Goal: Information Seeking & Learning: Learn about a topic

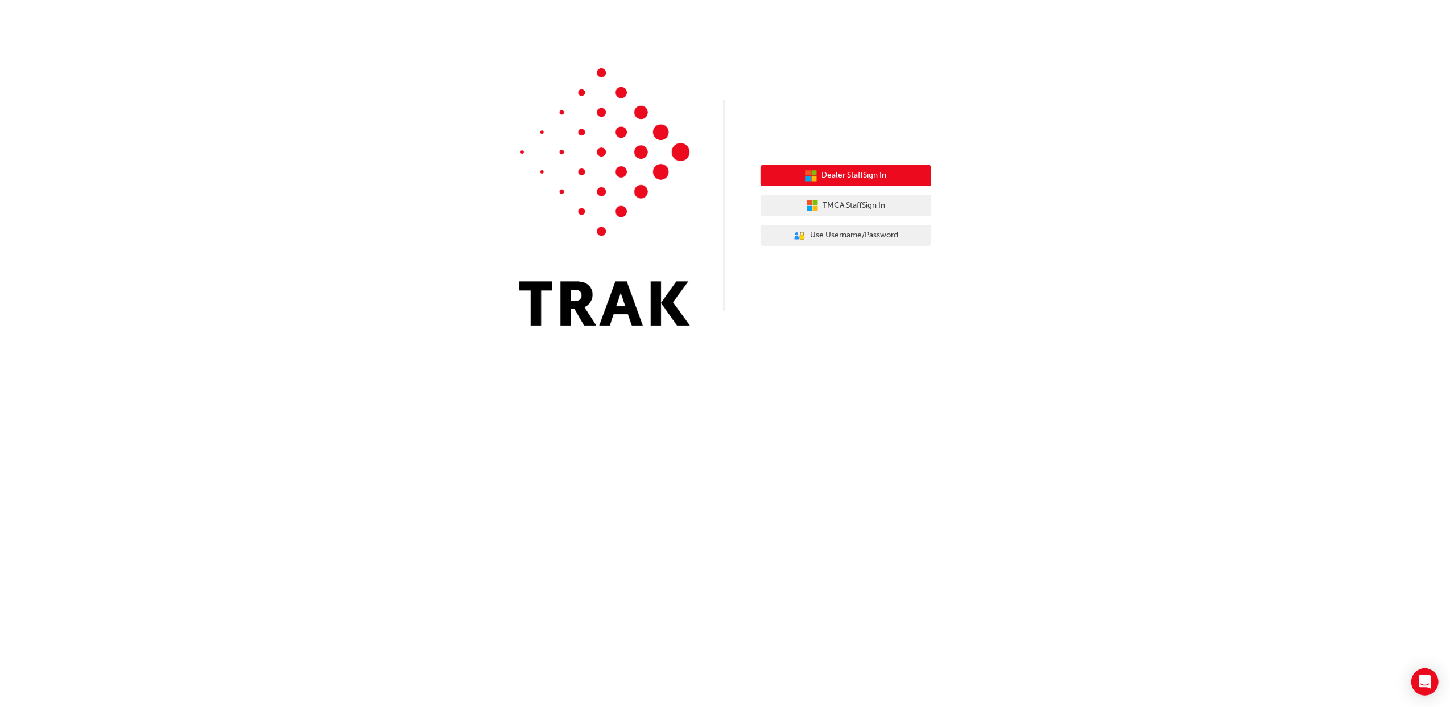
click at [853, 169] on span "Dealer Staff Sign In" at bounding box center [854, 175] width 65 height 13
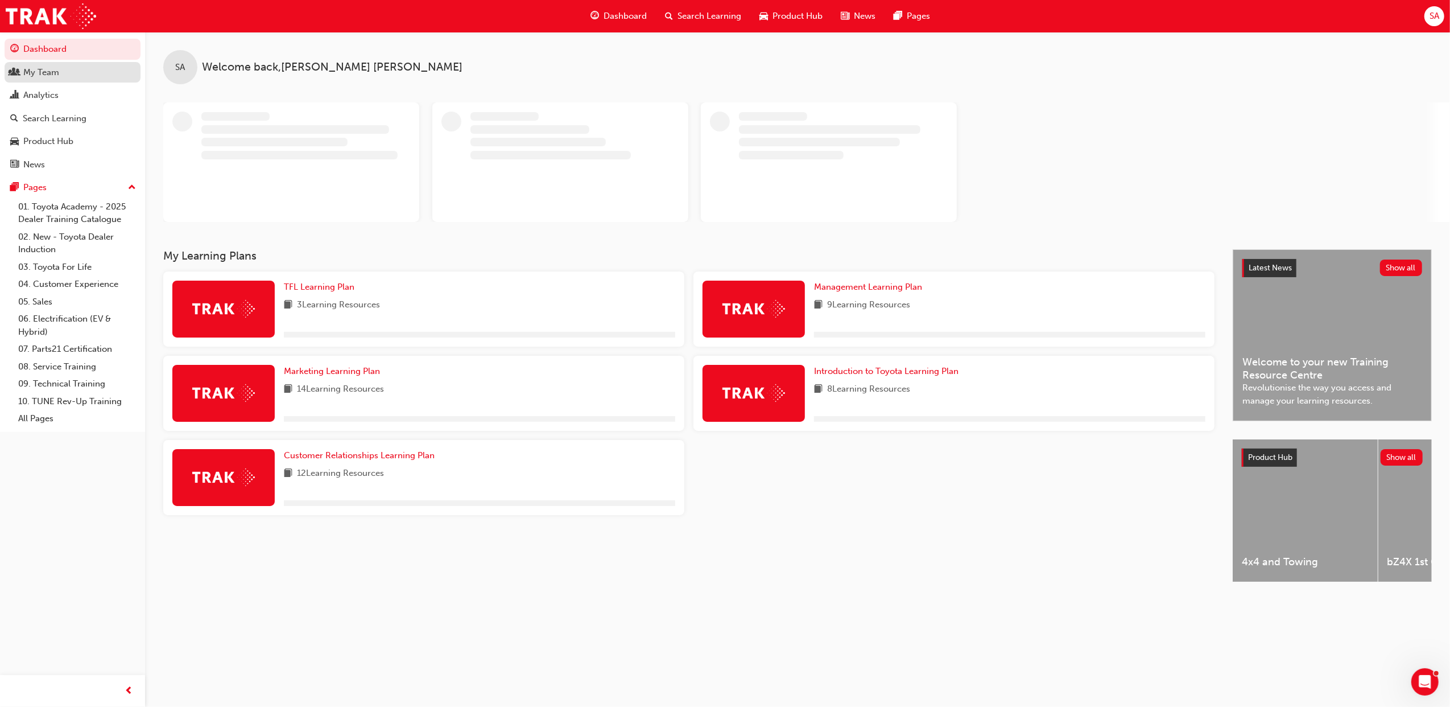
click at [64, 76] on div "My Team" at bounding box center [72, 72] width 125 height 14
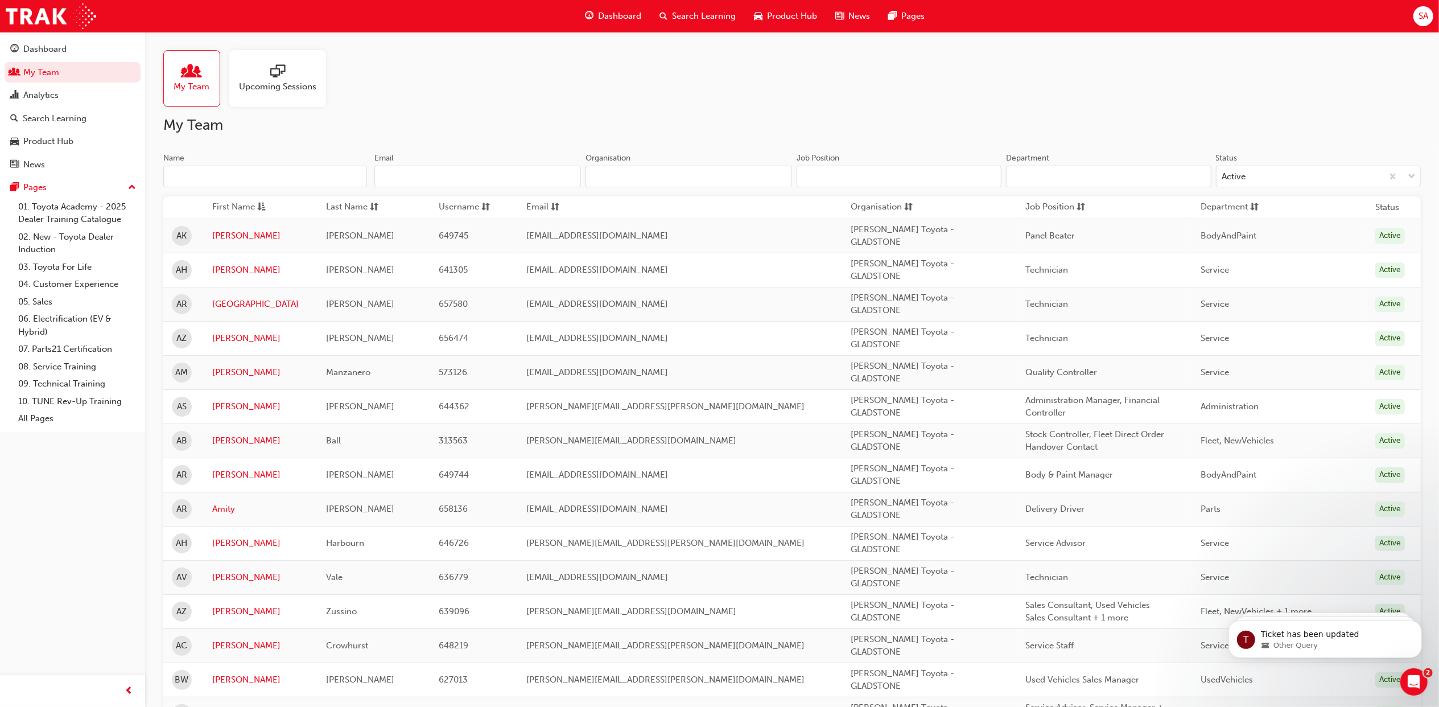
click at [686, 14] on span "Search Learning" at bounding box center [704, 16] width 64 height 13
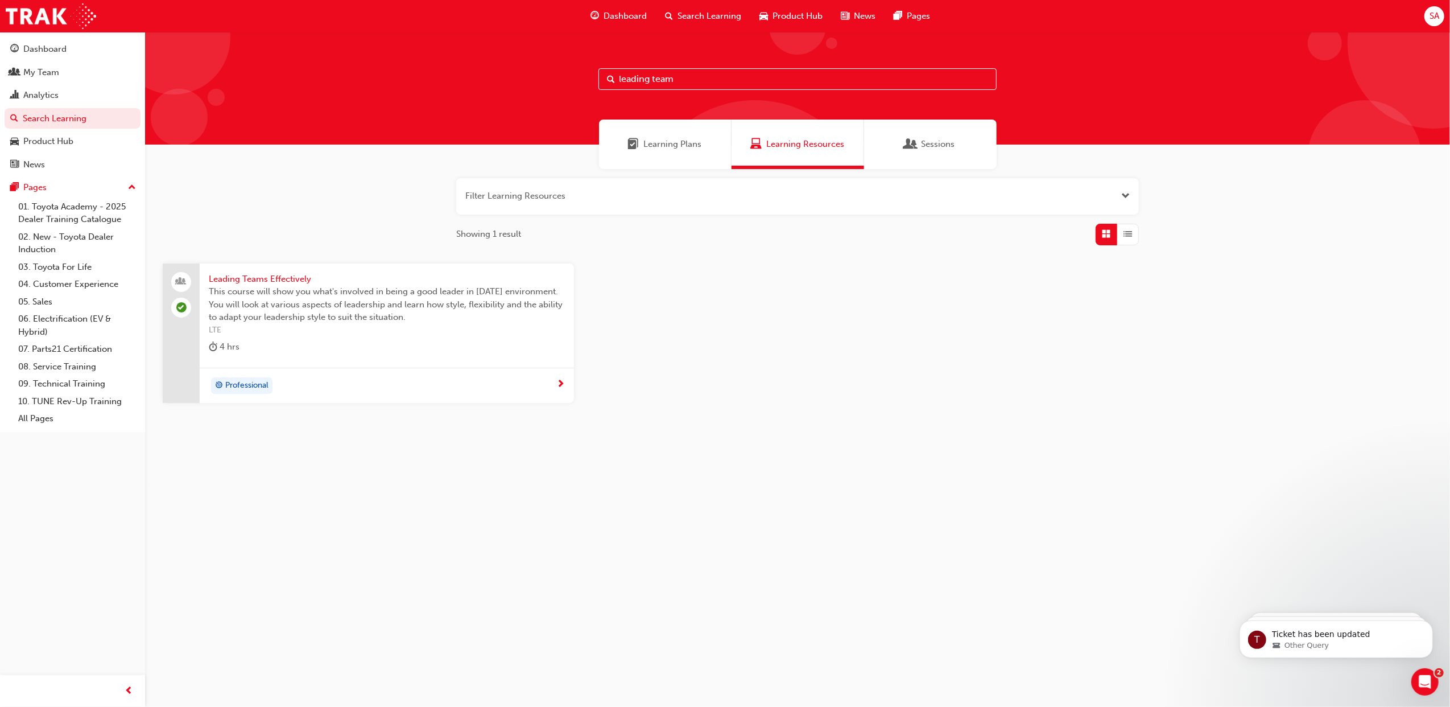
drag, startPoint x: 698, startPoint y: 75, endPoint x: 615, endPoint y: 82, distance: 83.4
click at [615, 82] on div "leading team" at bounding box center [798, 79] width 398 height 22
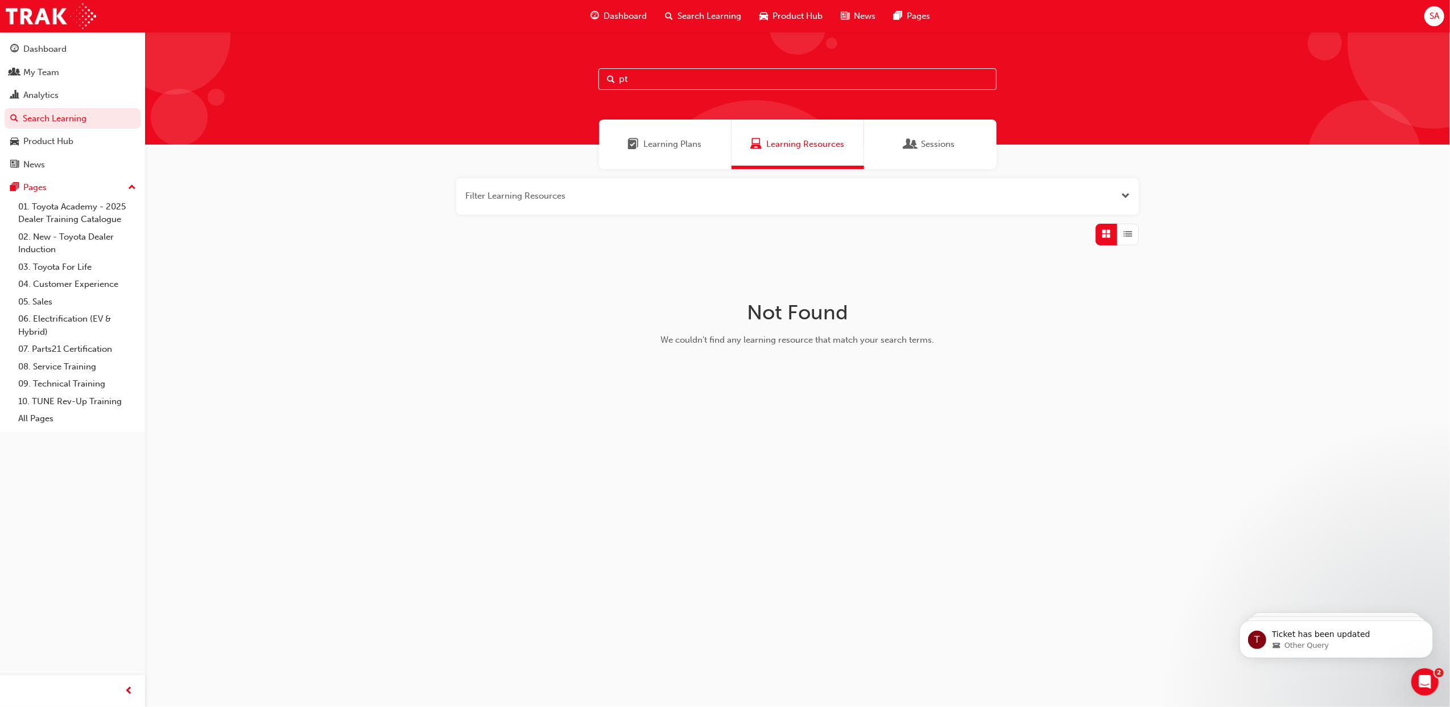
type input "p"
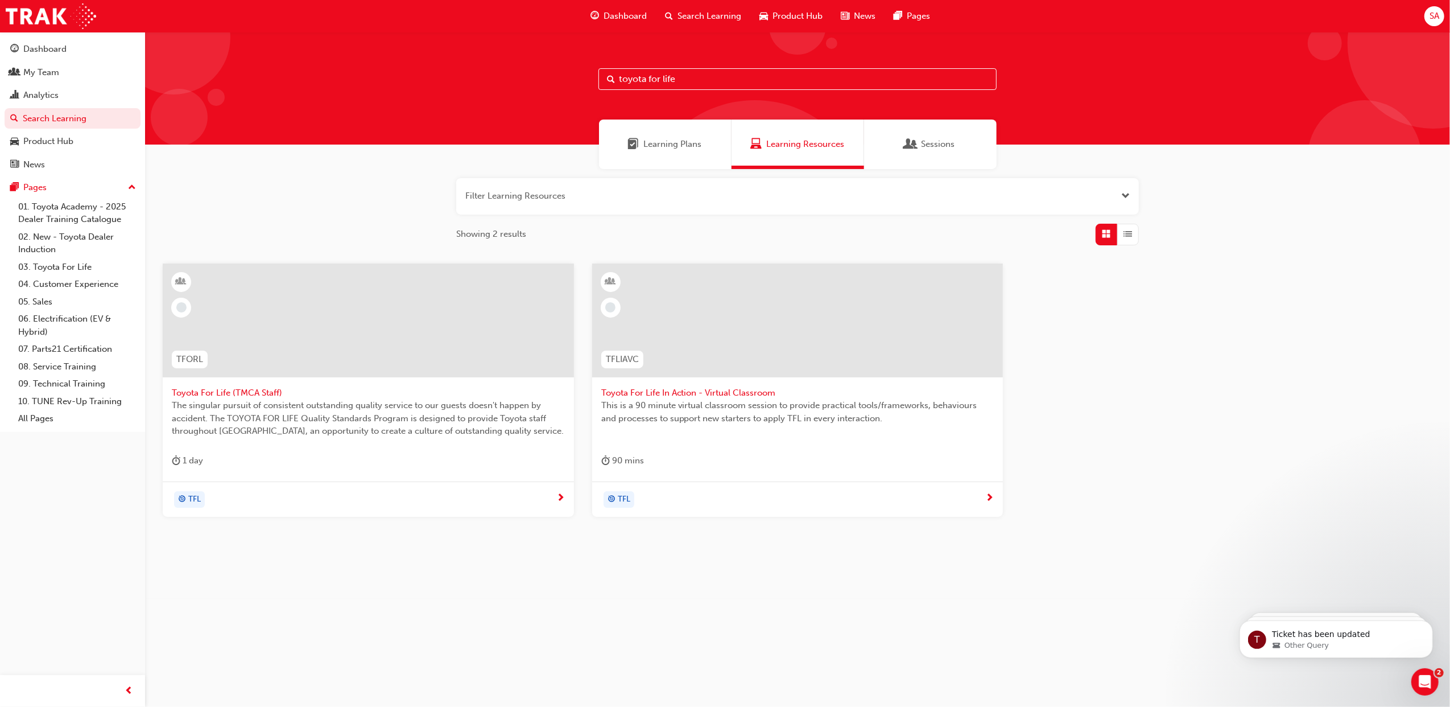
drag, startPoint x: 688, startPoint y: 76, endPoint x: 585, endPoint y: 73, distance: 103.6
click at [585, 73] on div "toyota for life" at bounding box center [797, 88] width 1305 height 113
type input "reignite"
click at [328, 408] on span "TFLR2025PT2 Leading TFL Reignite builds upon the foundation of TFL Reignite, re…" at bounding box center [368, 412] width 393 height 26
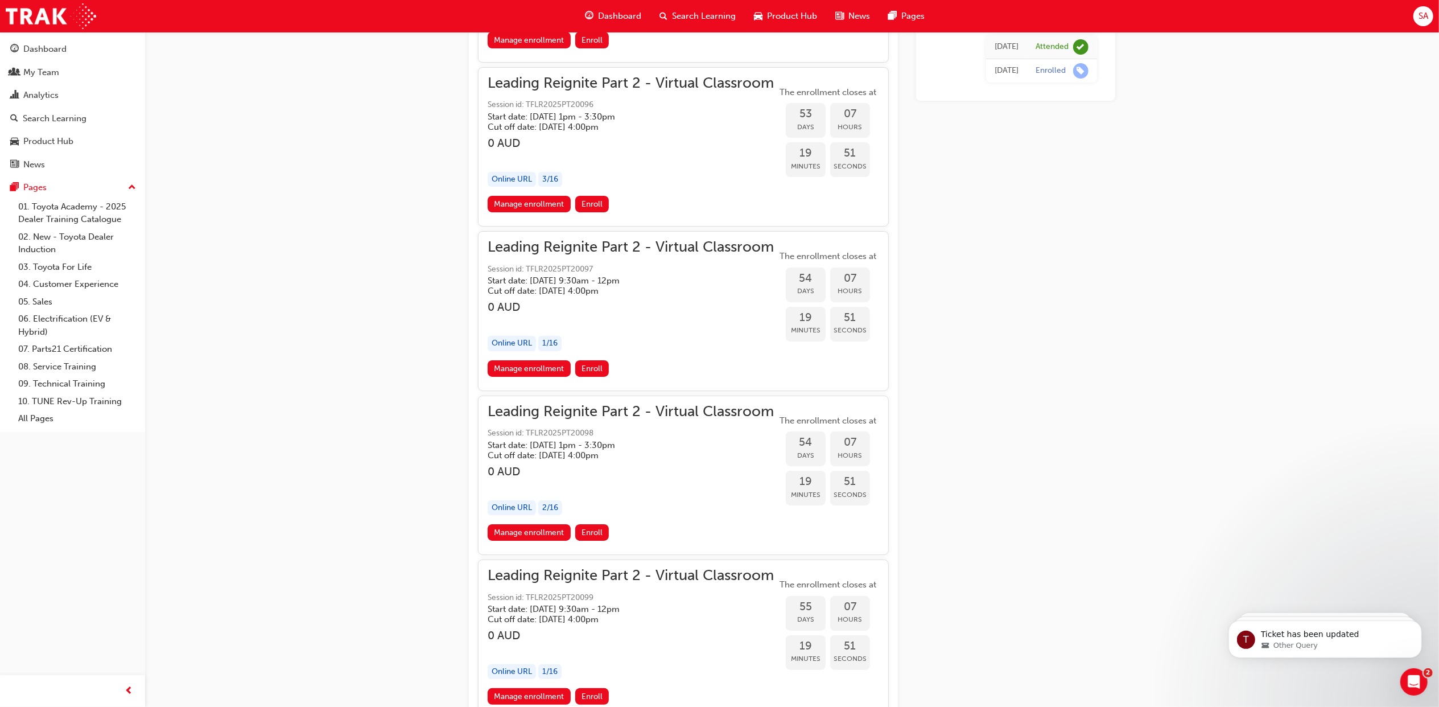
scroll to position [8836, 0]
